Goal: Transaction & Acquisition: Purchase product/service

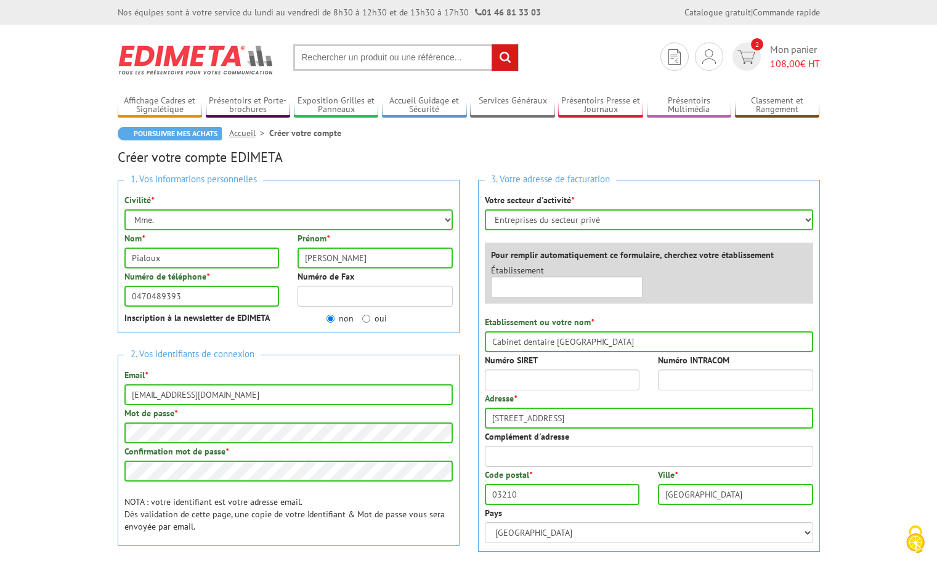
select select "Mme."
select select "878"
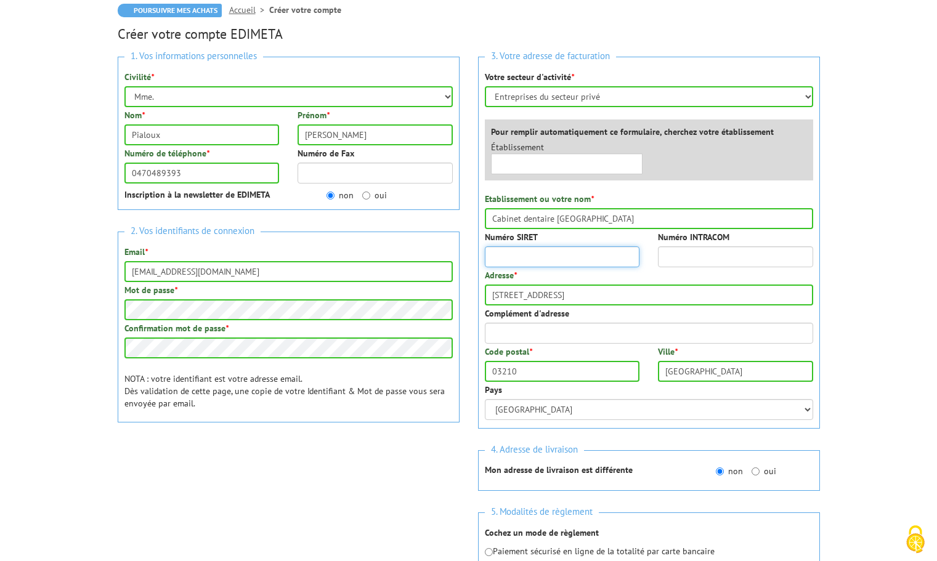
click at [527, 250] on input "Numéro SIRET" at bounding box center [562, 256] width 155 height 21
type input "95119605400013"
click at [610, 320] on div "Complément d'adresse" at bounding box center [649, 325] width 328 height 36
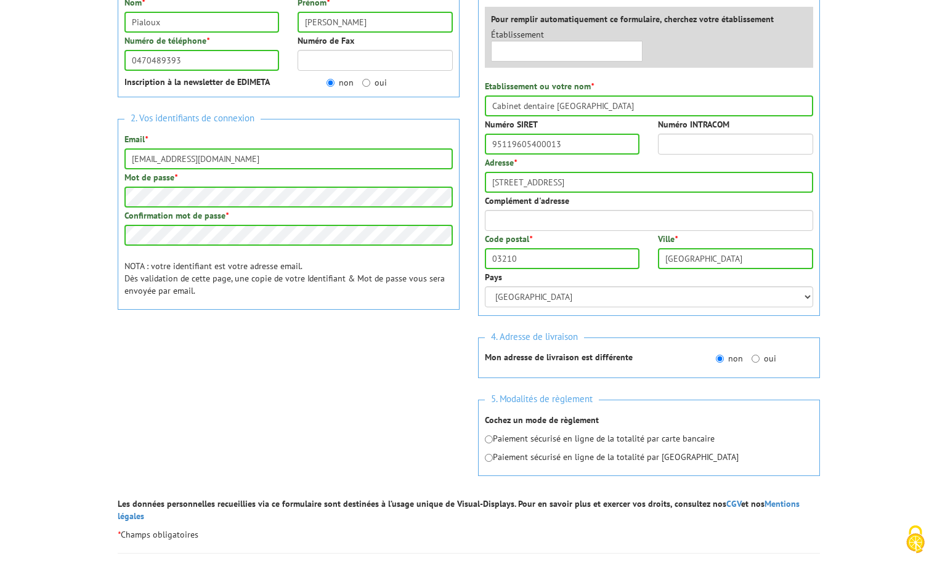
scroll to position [246, 0]
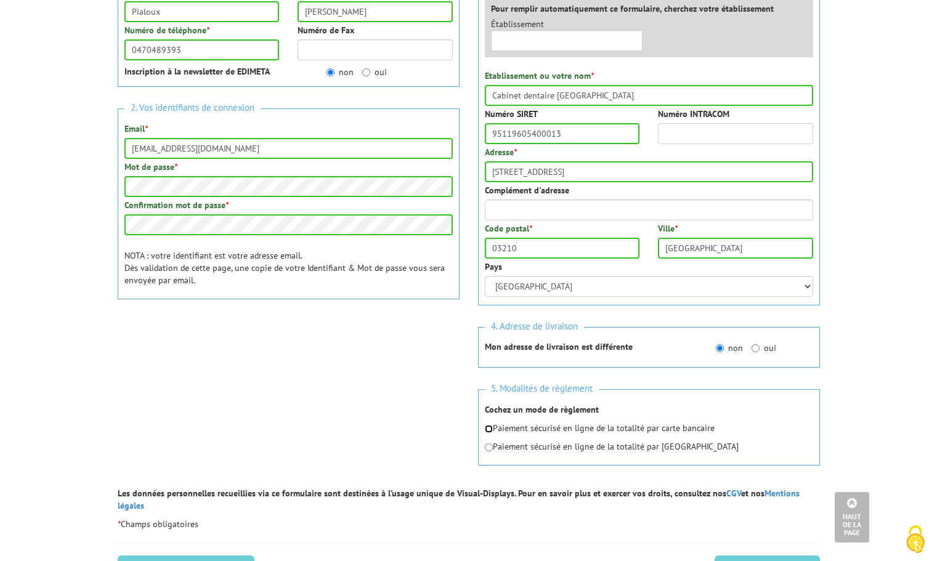
click at [490, 429] on input "radio" at bounding box center [489, 429] width 8 height 8
radio input "true"
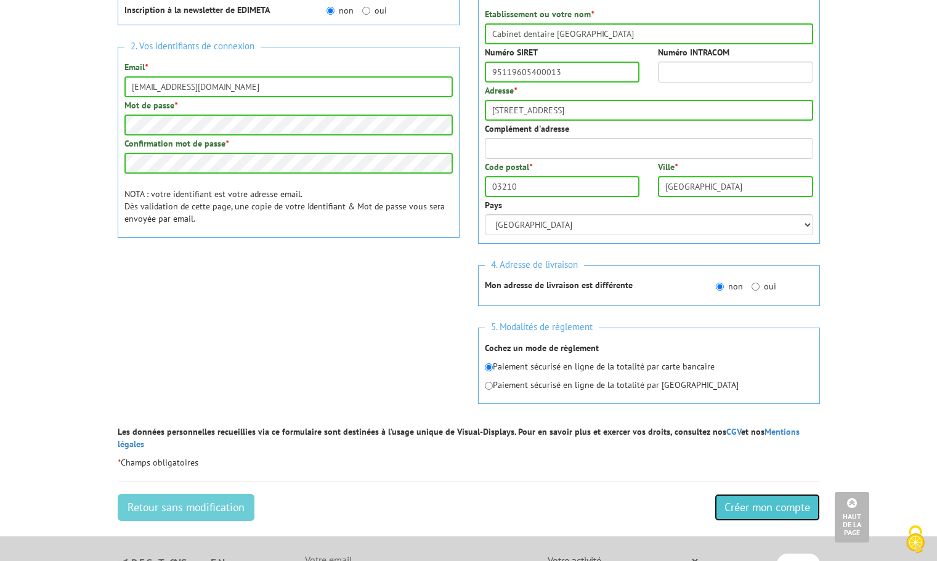
click at [756, 494] on input "Créer mon compte" at bounding box center [766, 507] width 105 height 27
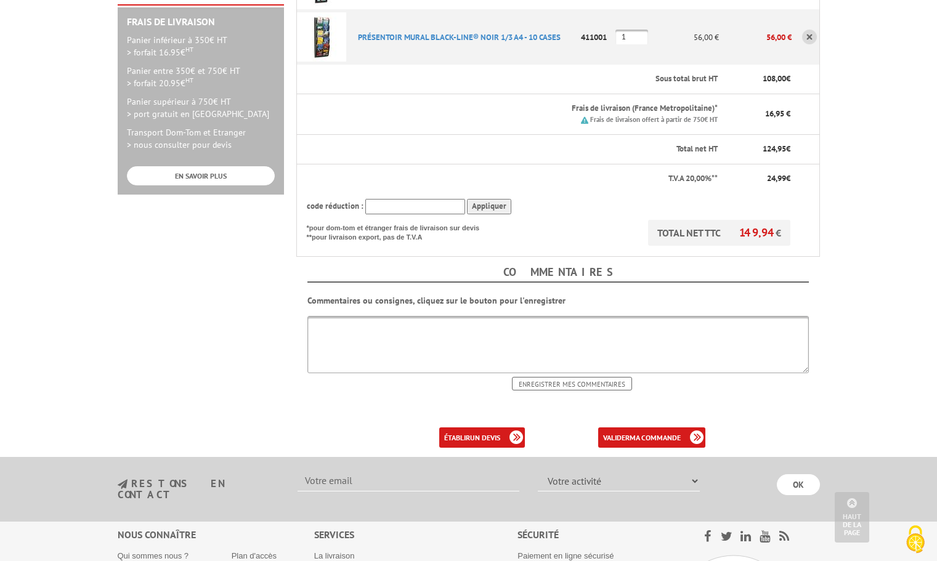
scroll to position [370, 0]
click at [663, 432] on b "ma commande" at bounding box center [654, 436] width 51 height 9
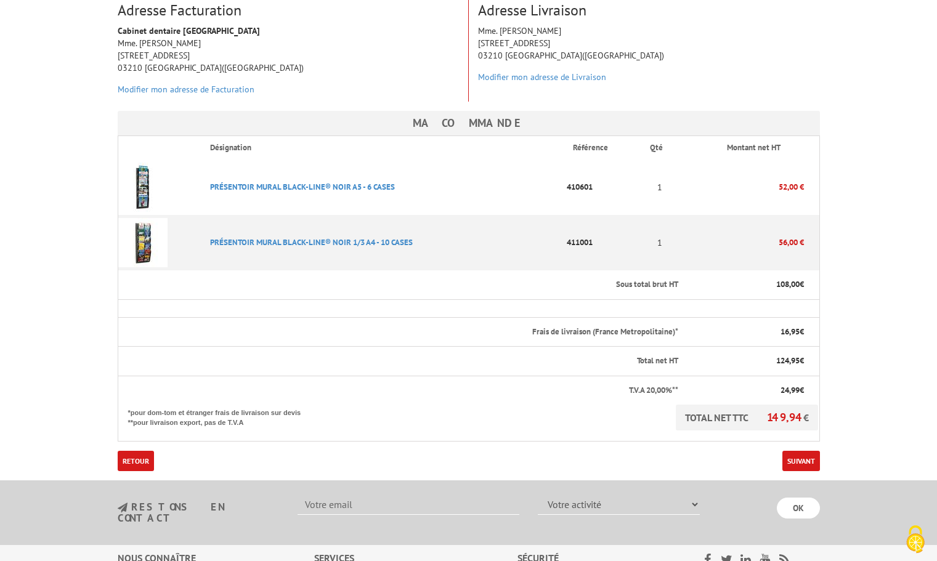
scroll to position [246, 0]
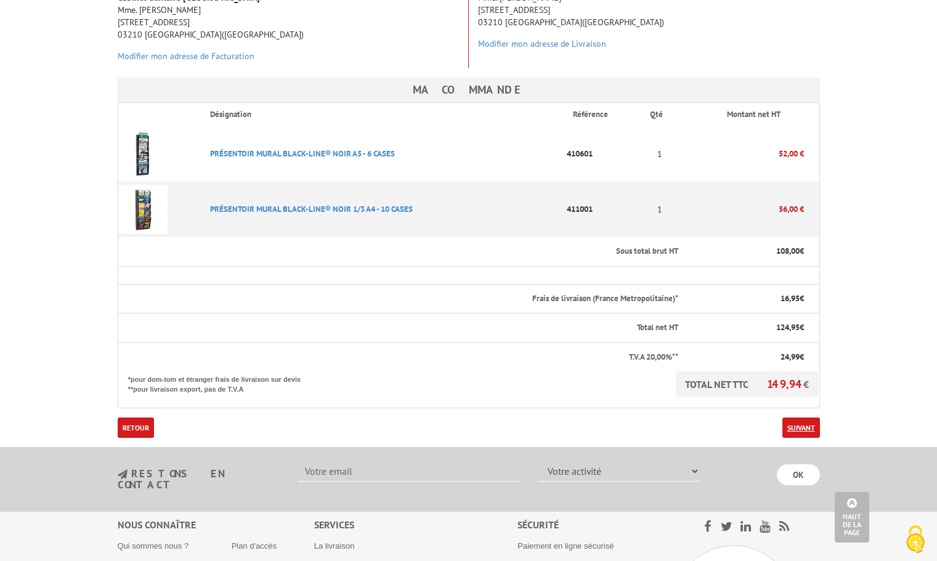
click at [794, 418] on link "Suivant" at bounding box center [801, 428] width 38 height 20
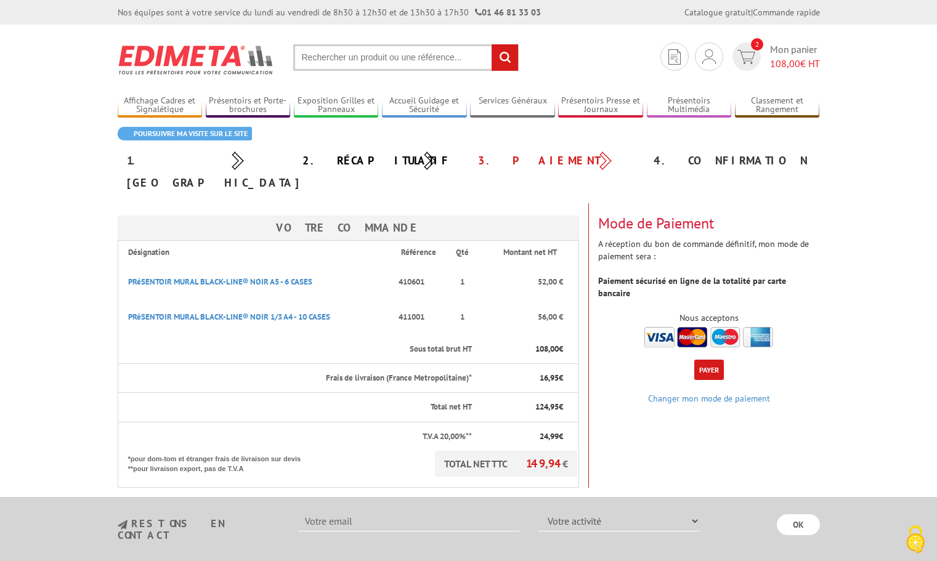
click at [707, 360] on button "Payer" at bounding box center [709, 370] width 30 height 20
